Goal: Transaction & Acquisition: Purchase product/service

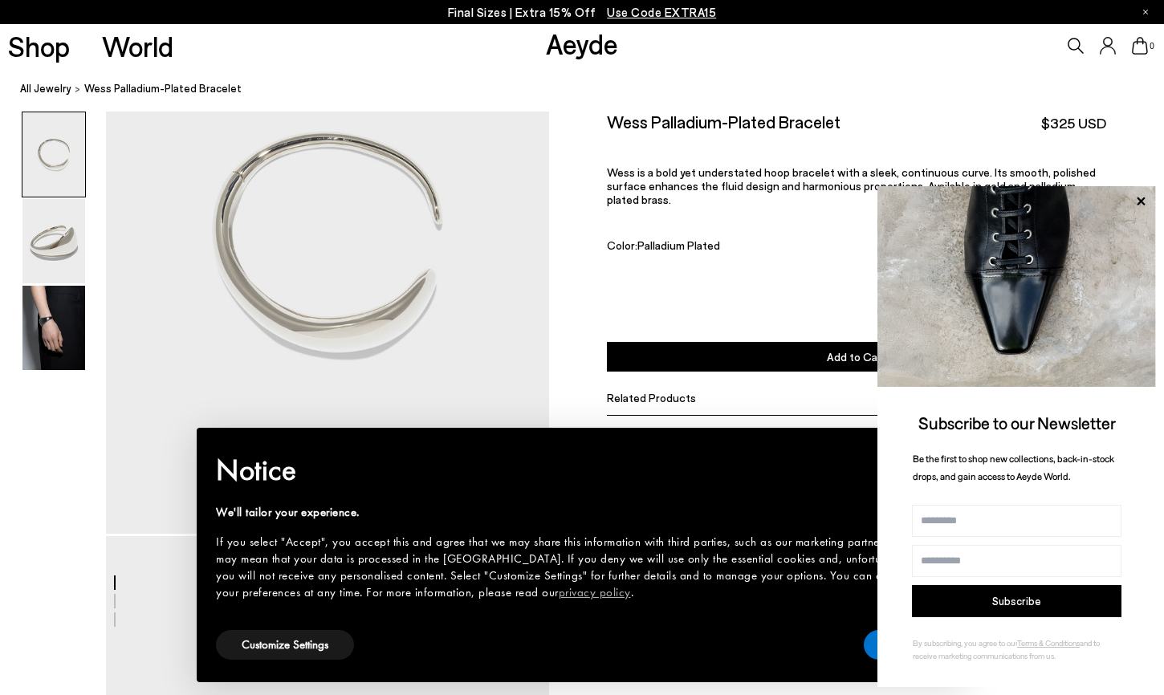
scroll to position [162, 0]
click at [75, 238] on img at bounding box center [53, 241] width 63 height 84
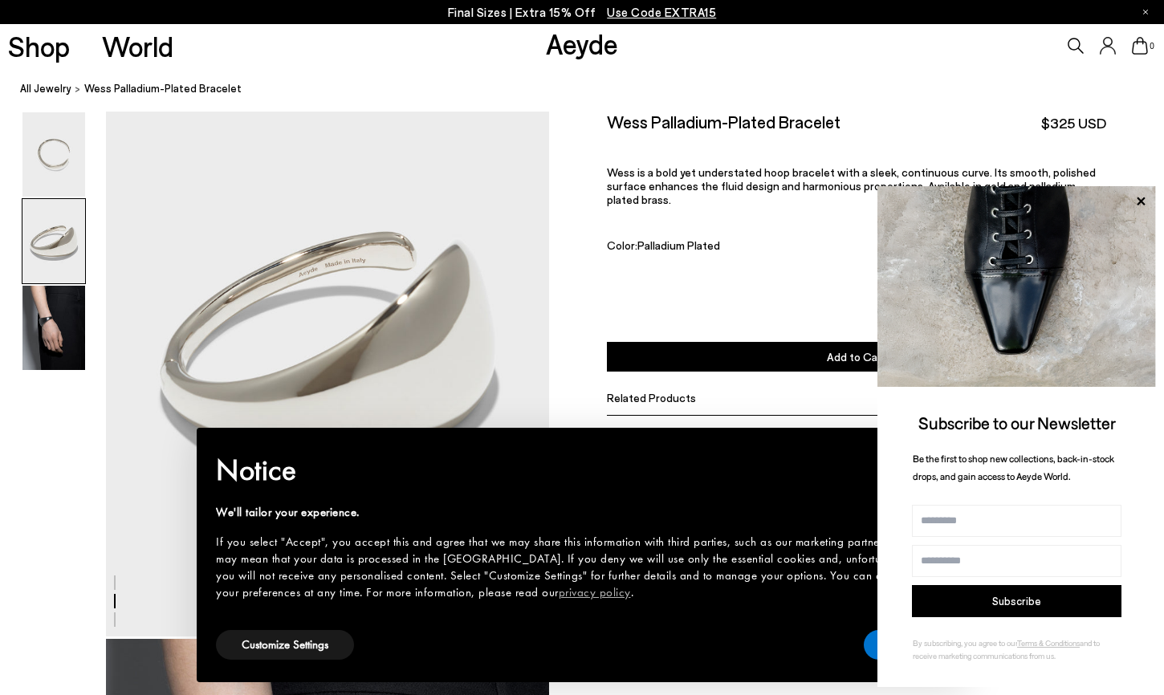
scroll to position [652, 0]
click at [1142, 203] on icon at bounding box center [1141, 201] width 8 height 8
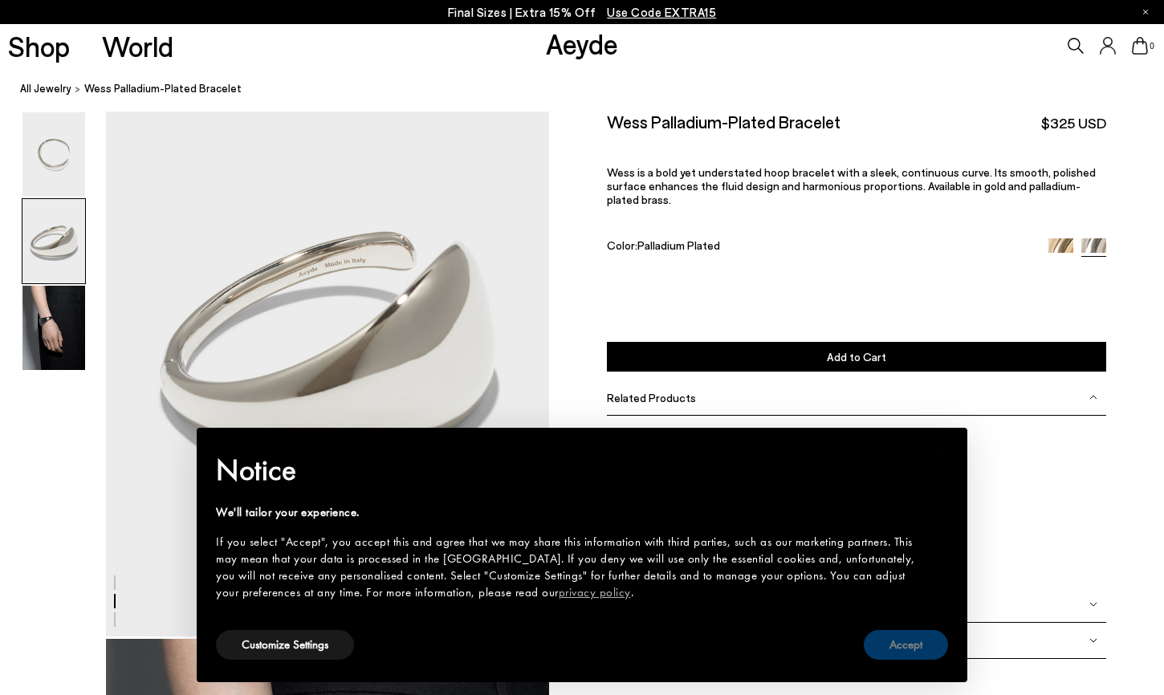
click at [895, 646] on button "Accept" at bounding box center [906, 645] width 84 height 30
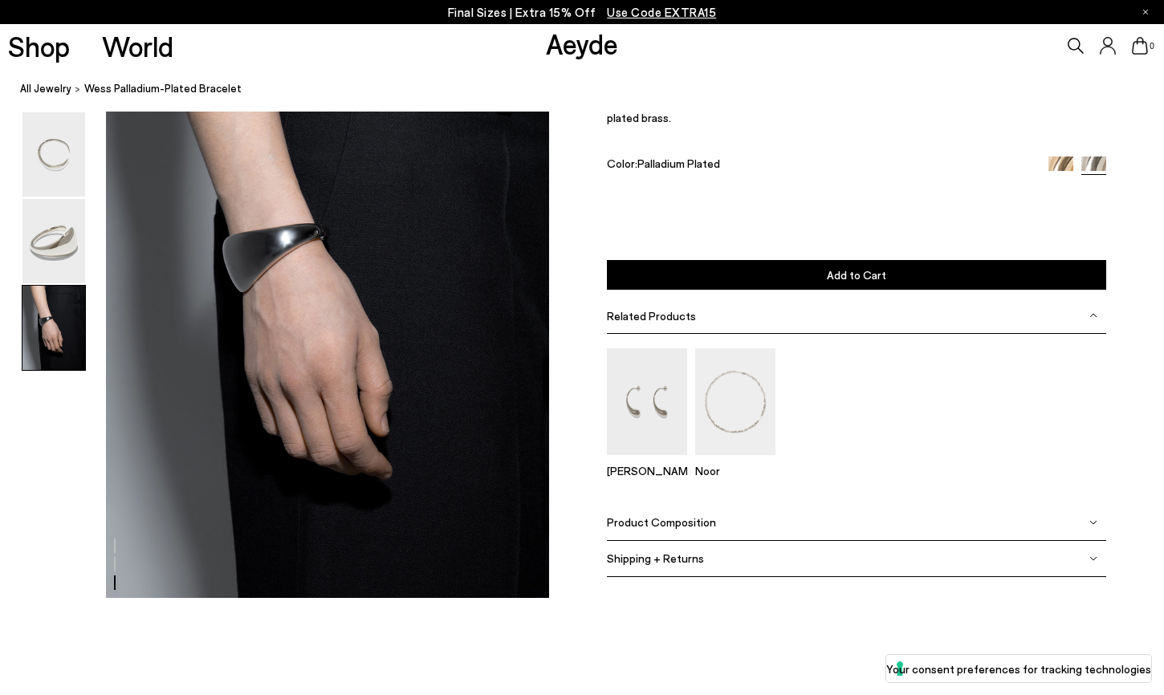
scroll to position [1288, 0]
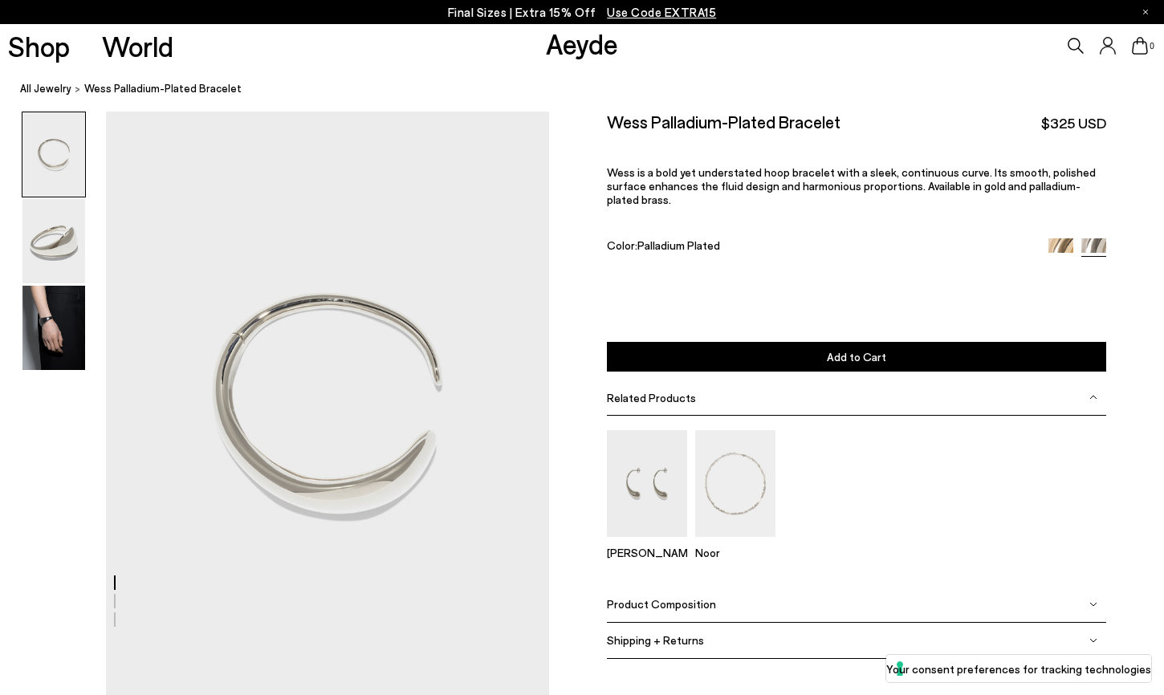
scroll to position [0, 0]
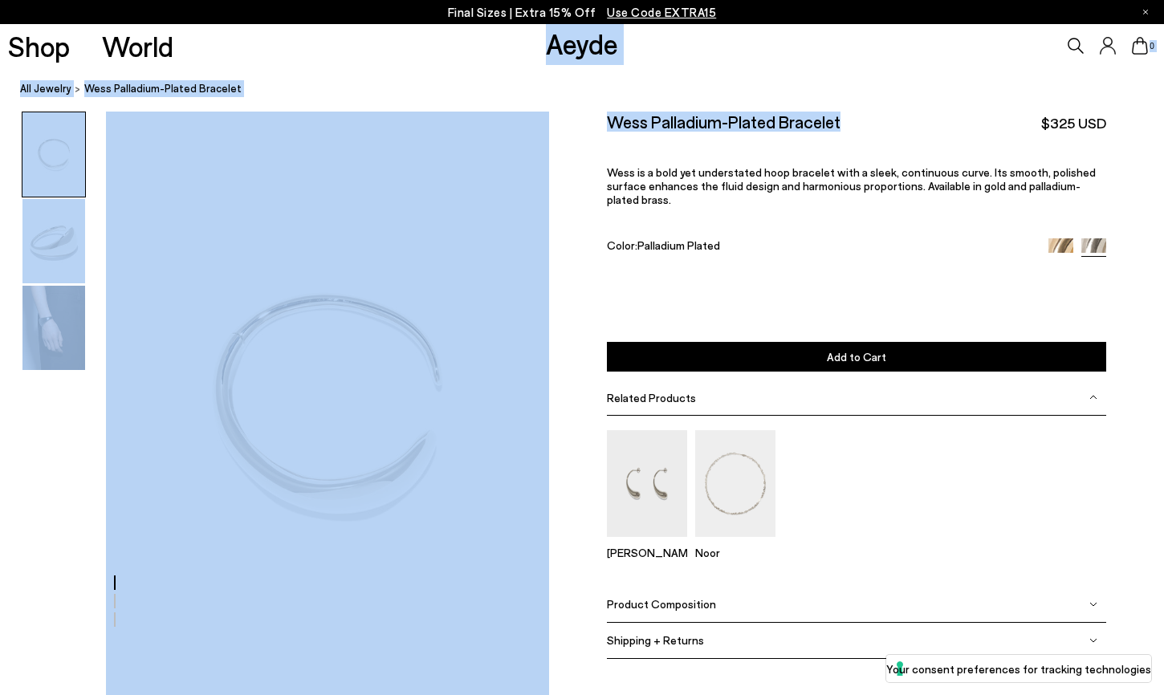
drag, startPoint x: 532, startPoint y: 49, endPoint x: 833, endPoint y: 132, distance: 313.3
copy div "Aeyde 0 0 Suggested Products: Pre-Fall '25 Flats Pumps Ankle Boots Helia [PERSO…"
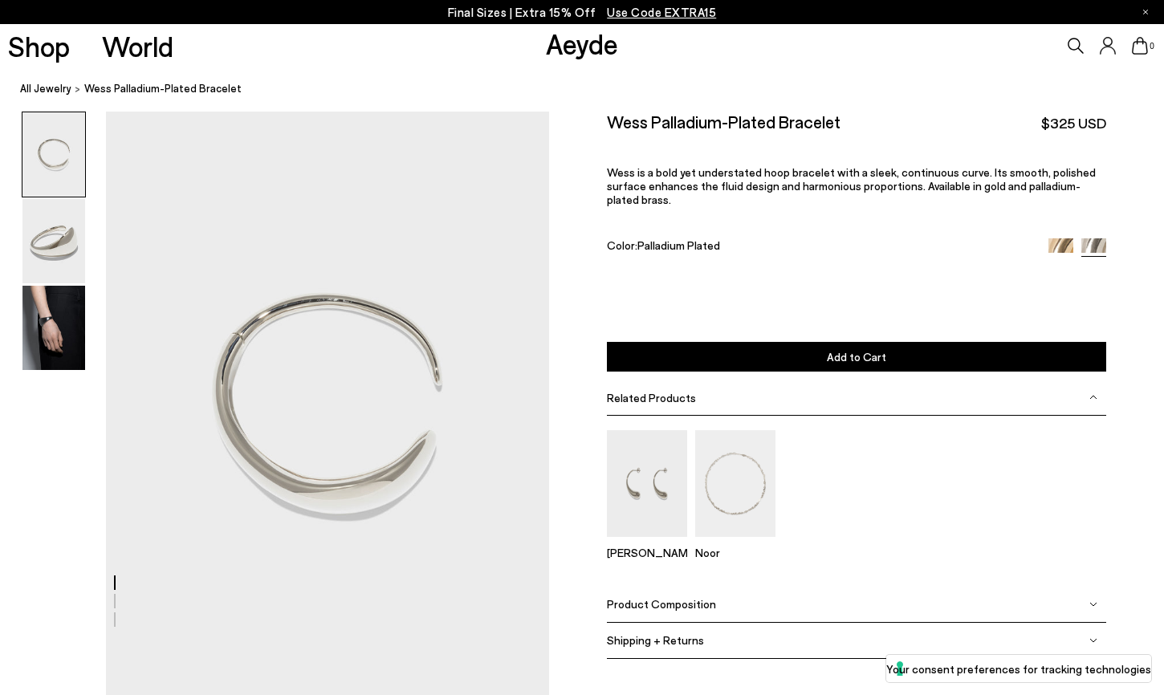
click at [768, 189] on div "Wess Palladium-Plated Bracelet $325 USD Wess is a bold yet understated hoop bra…" at bounding box center [856, 200] width 499 height 177
drag, startPoint x: 614, startPoint y: 124, endPoint x: 869, endPoint y: 122, distance: 254.6
click at [869, 122] on div "Wess Palladium-Plated Bracelet $325 USD" at bounding box center [856, 123] width 499 height 22
copy h2 "Wess Palladium-Plated Bracelet"
